Goal: Check status: Verify the current state of an ongoing process or item

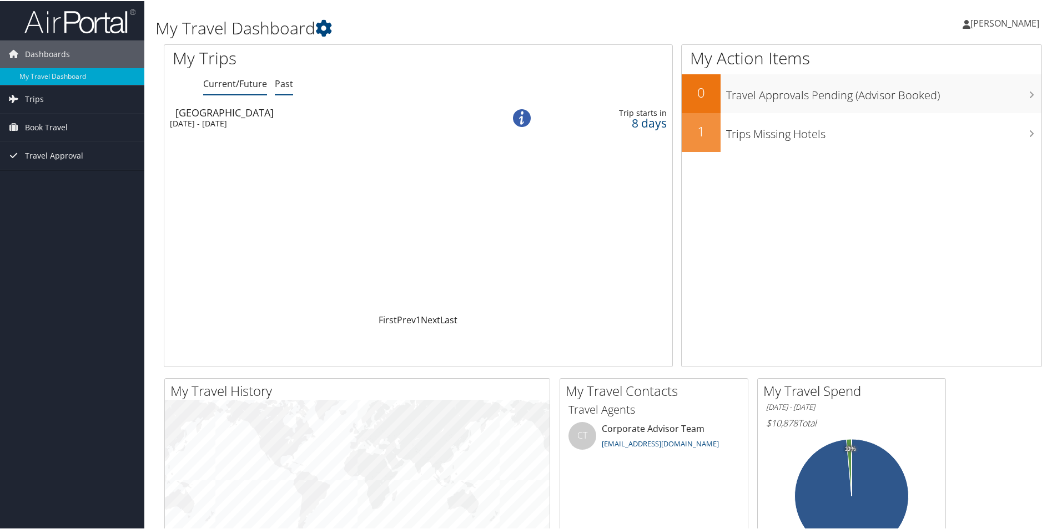
click at [289, 80] on link "Past" at bounding box center [284, 83] width 18 height 12
click at [223, 83] on link "Current/Future" at bounding box center [235, 83] width 64 height 12
click at [257, 123] on div "[DATE] - [DATE]" at bounding box center [229, 123] width 118 height 10
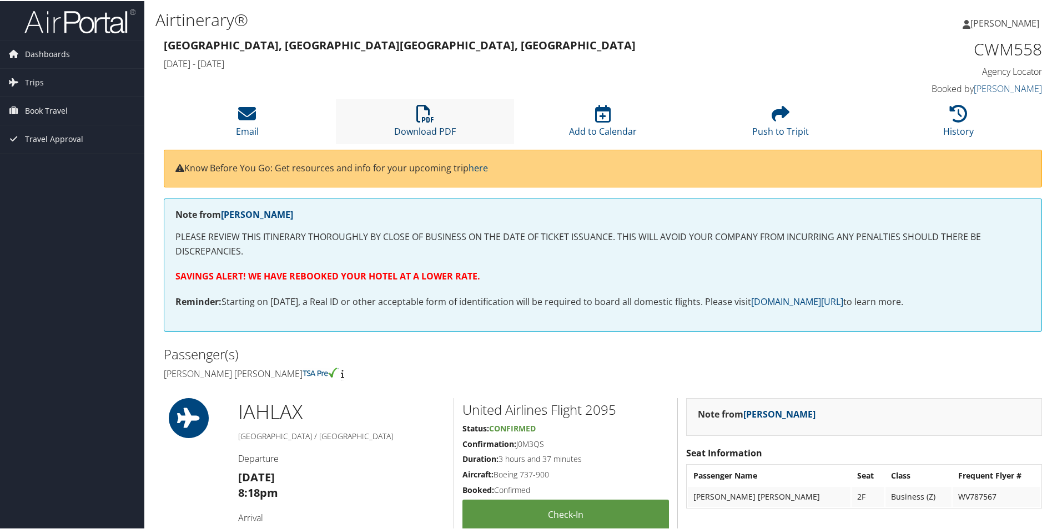
click at [424, 120] on icon at bounding box center [425, 113] width 18 height 18
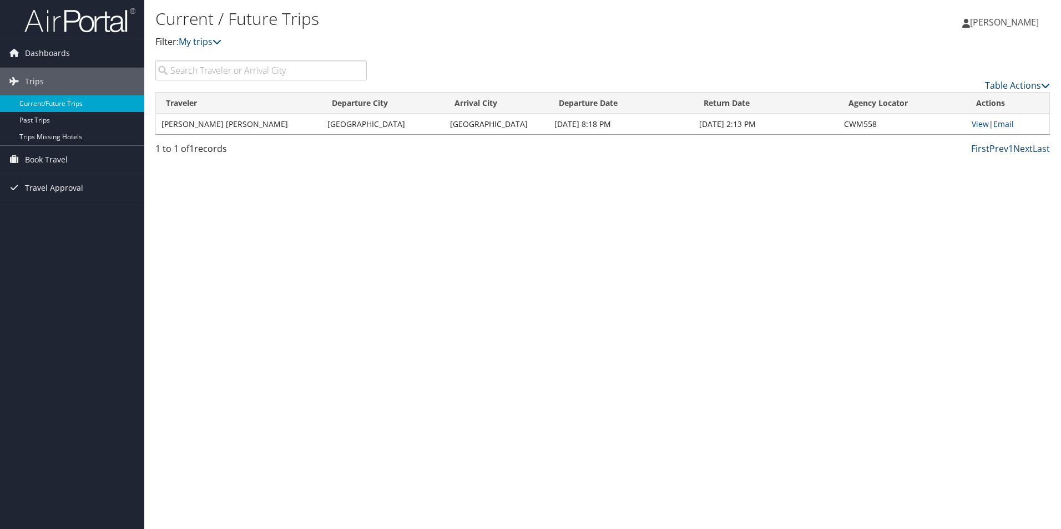
click at [67, 105] on link "Current/Future Trips" at bounding box center [72, 103] width 144 height 17
click at [975, 123] on link "View" at bounding box center [980, 124] width 17 height 11
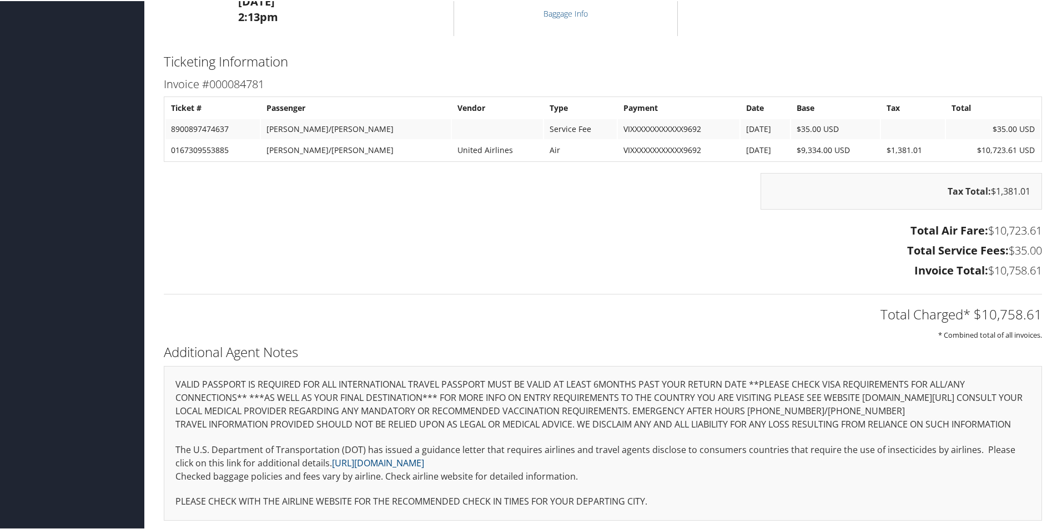
scroll to position [1363, 0]
